Goal: Task Accomplishment & Management: Manage account settings

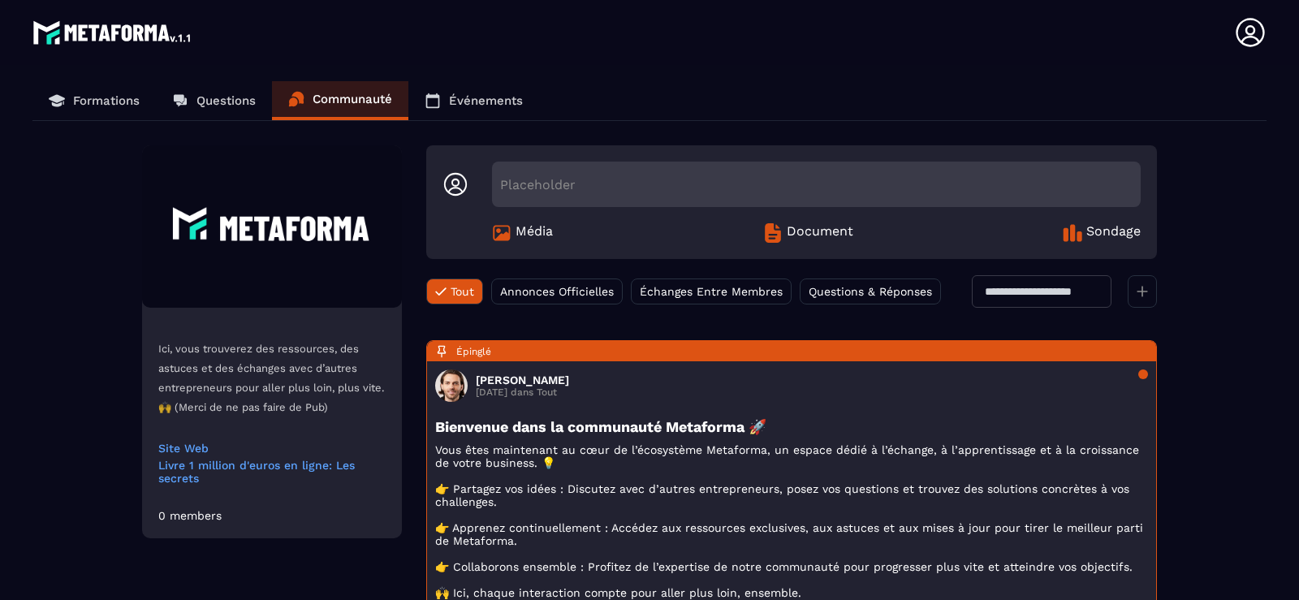
click at [87, 95] on p "Formations" at bounding box center [106, 100] width 67 height 15
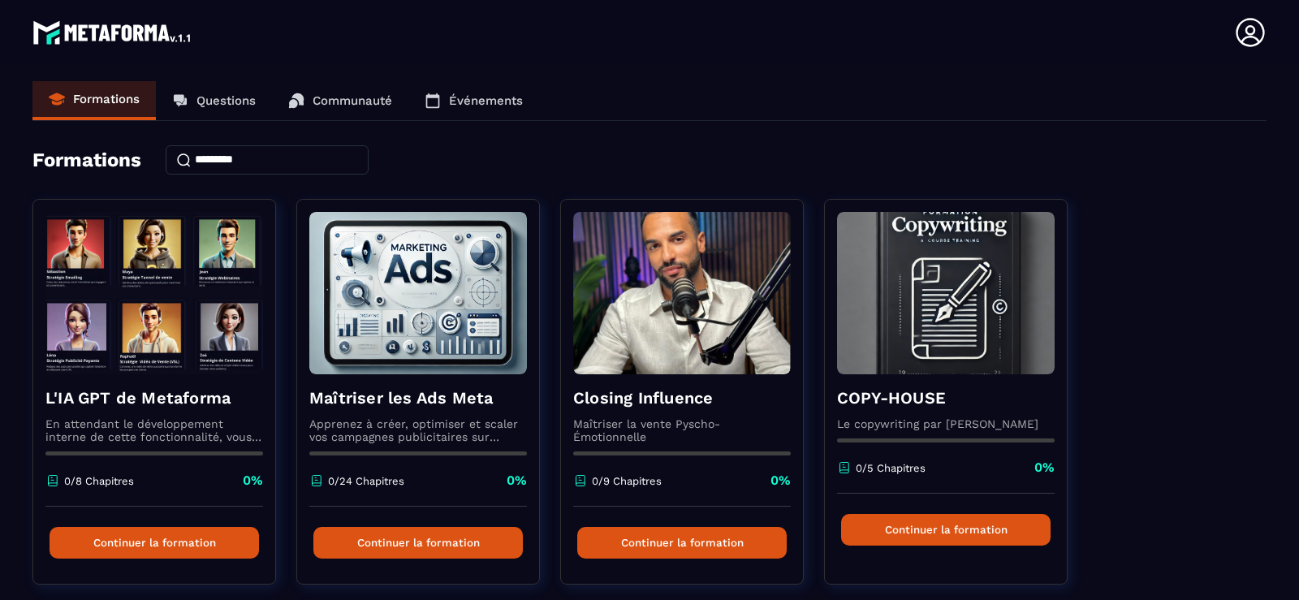
click at [1245, 35] on icon at bounding box center [1250, 32] width 32 height 32
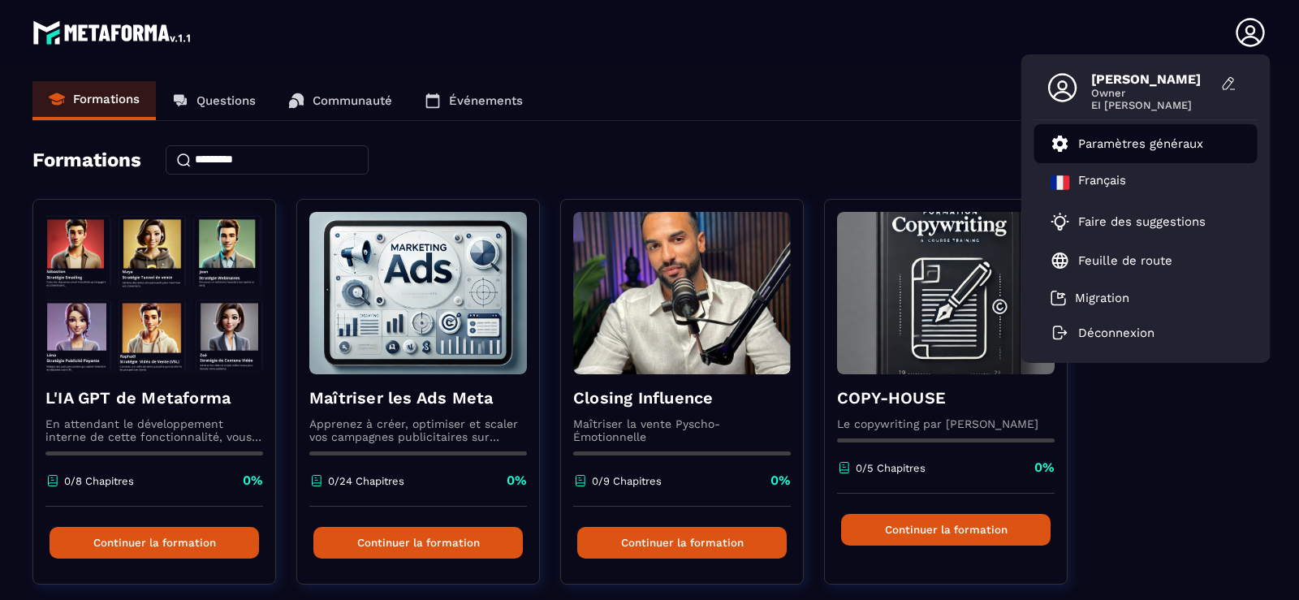
click at [1077, 144] on link "Paramètres généraux" at bounding box center [1126, 143] width 153 height 19
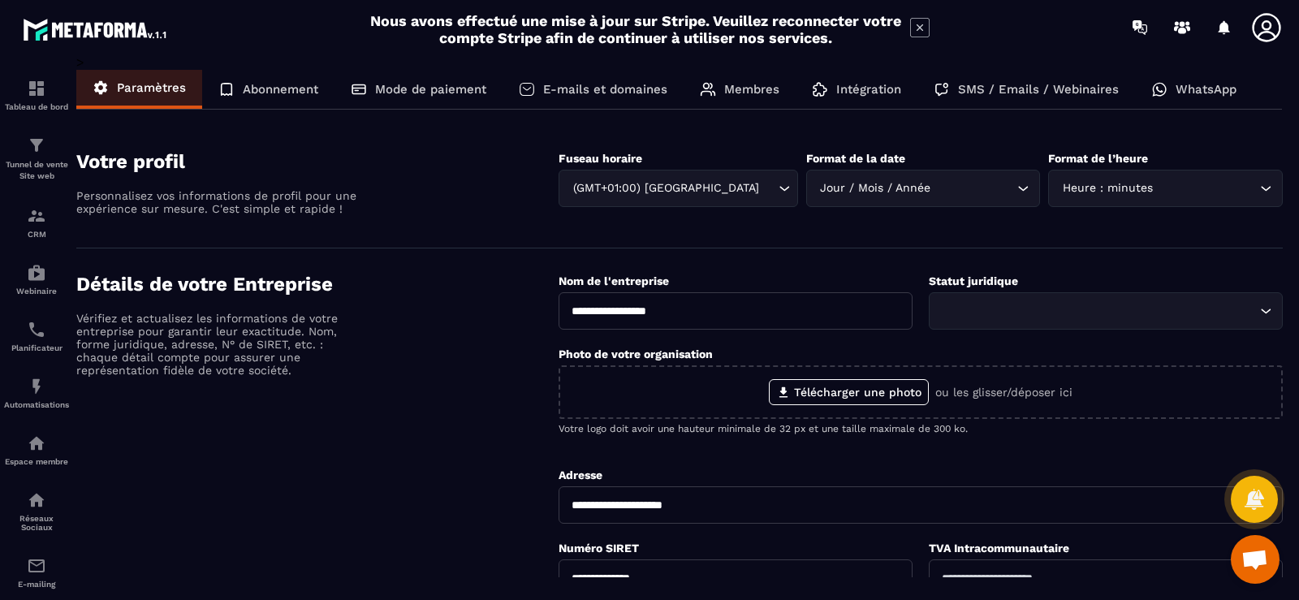
click at [292, 83] on p "Abonnement" at bounding box center [280, 89] width 75 height 15
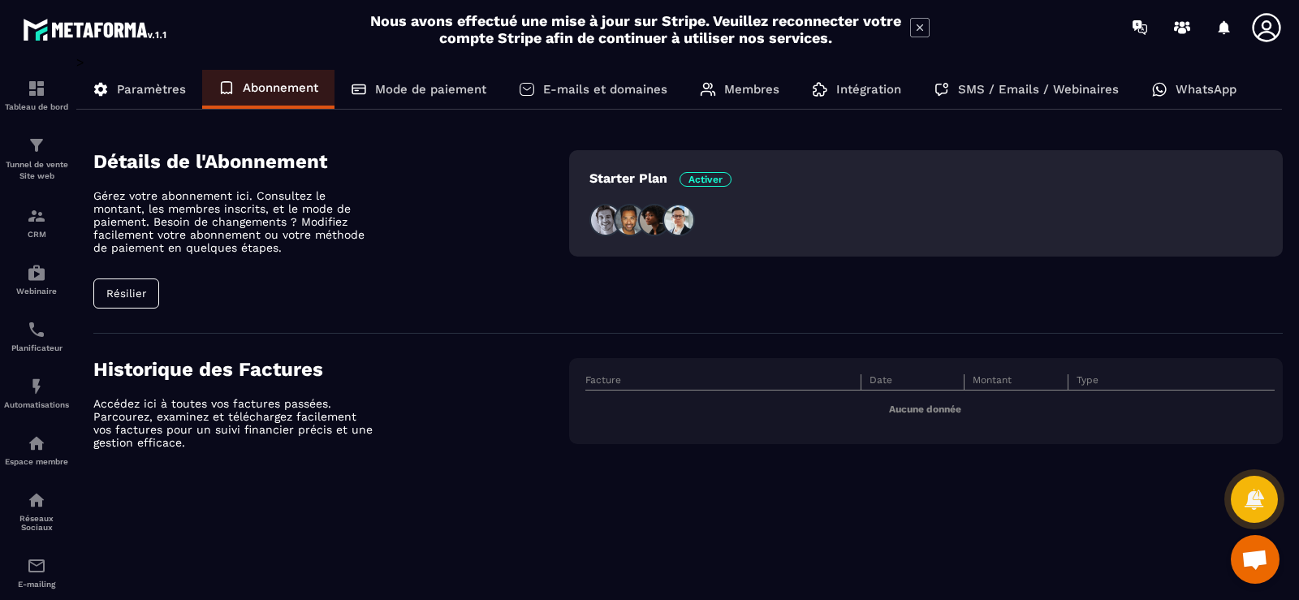
click at [429, 80] on div "Mode de paiement" at bounding box center [418, 89] width 168 height 39
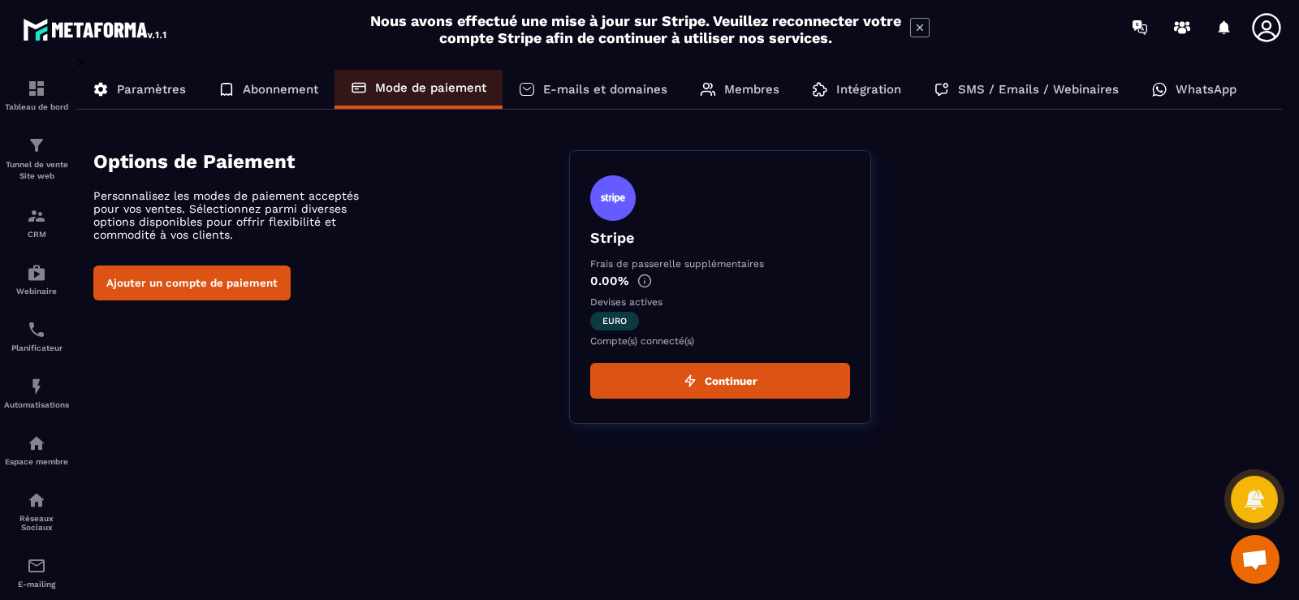
click at [550, 84] on p "E-mails et domaines" at bounding box center [605, 89] width 124 height 15
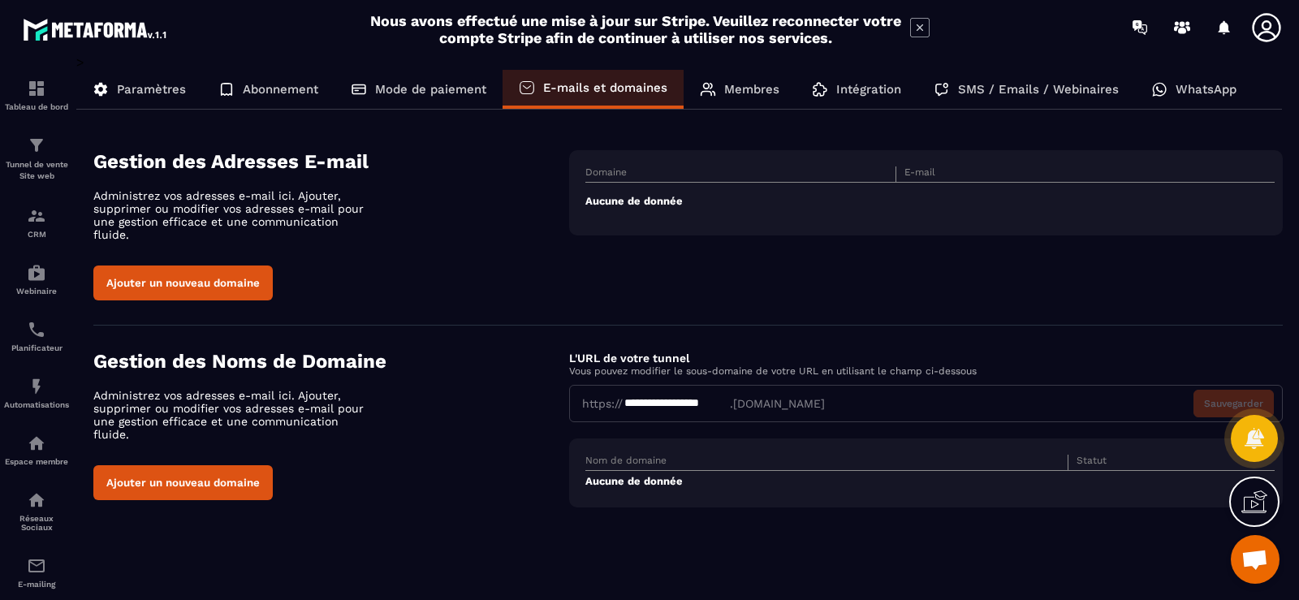
click at [740, 89] on p "Membres" at bounding box center [751, 89] width 55 height 15
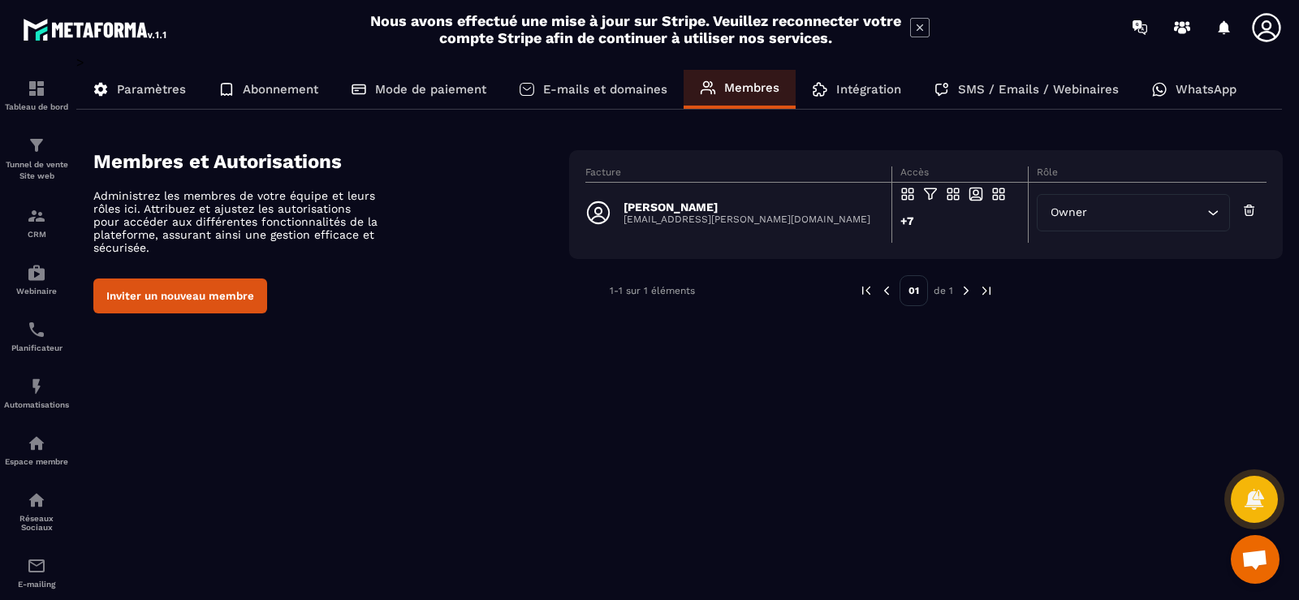
click at [868, 90] on p "Intégration" at bounding box center [868, 89] width 65 height 15
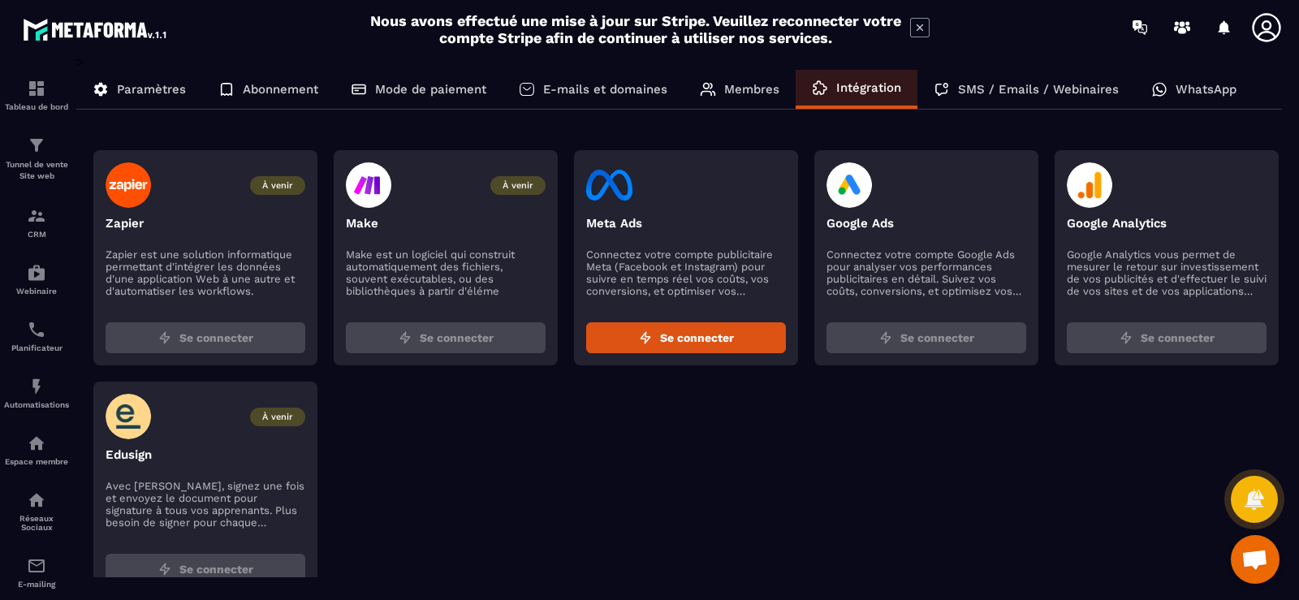
click at [977, 90] on p "SMS / Emails / Webinaires" at bounding box center [1038, 89] width 161 height 15
